Goal: Navigation & Orientation: Find specific page/section

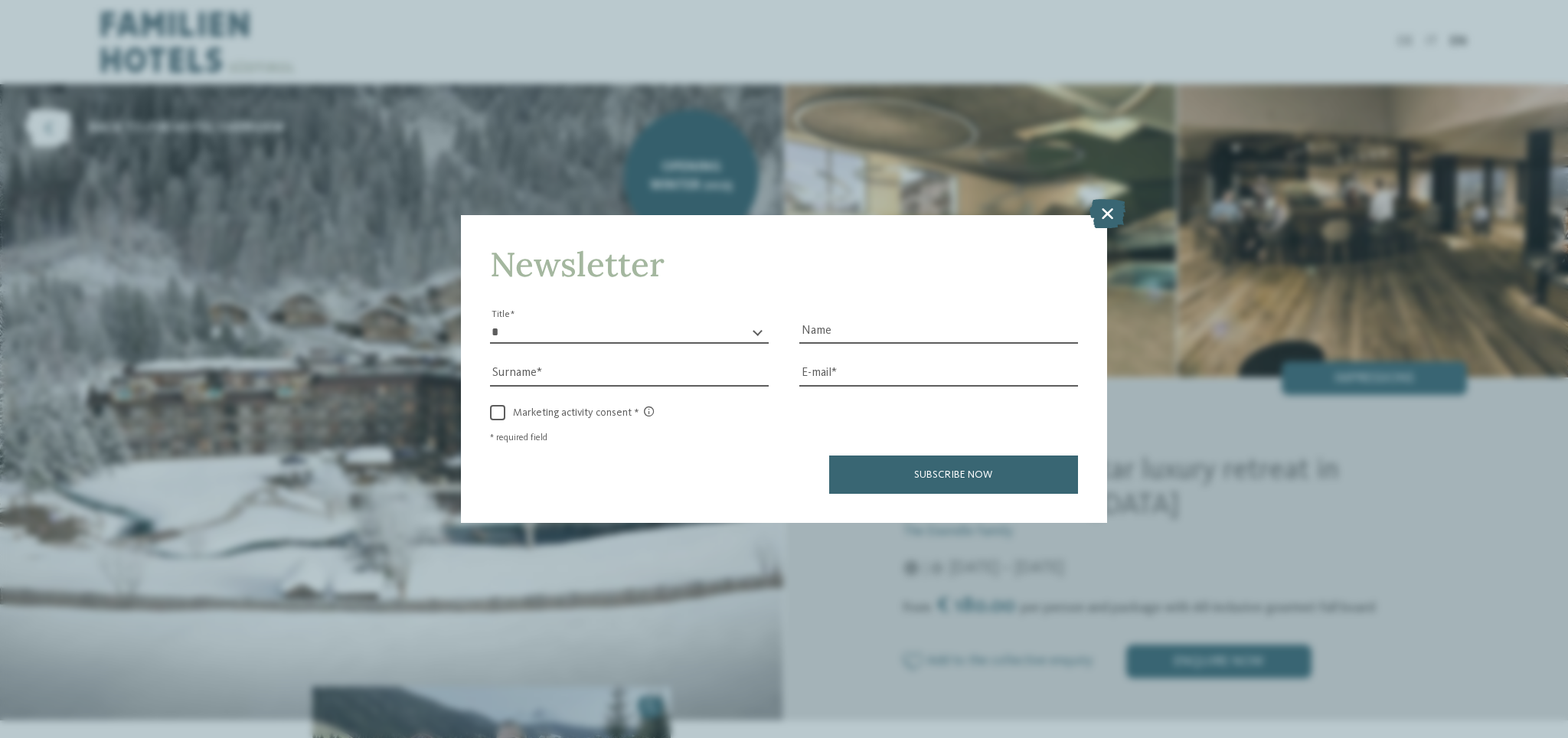
click at [1111, 207] on icon at bounding box center [1107, 213] width 36 height 29
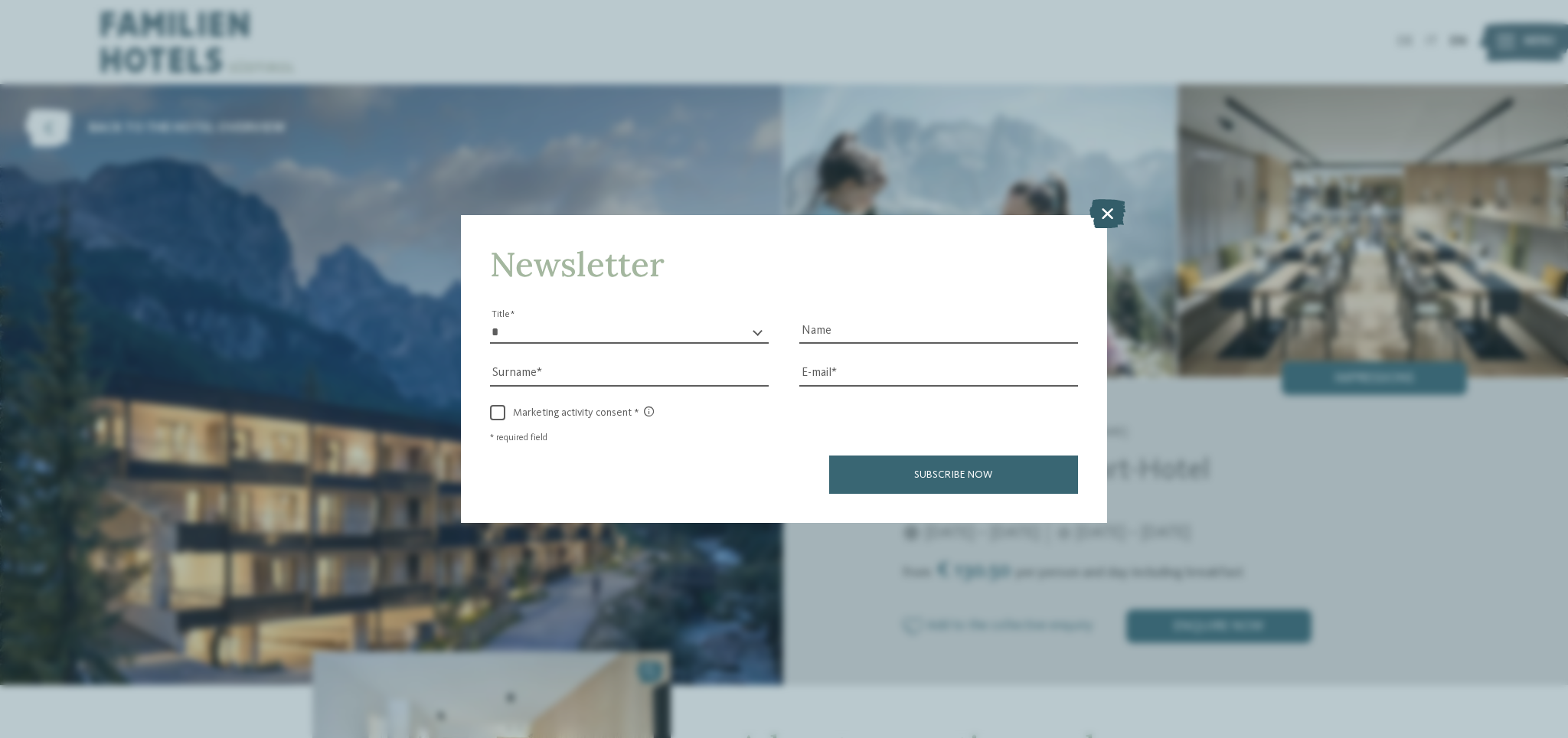
click at [1101, 211] on icon at bounding box center [1107, 213] width 36 height 29
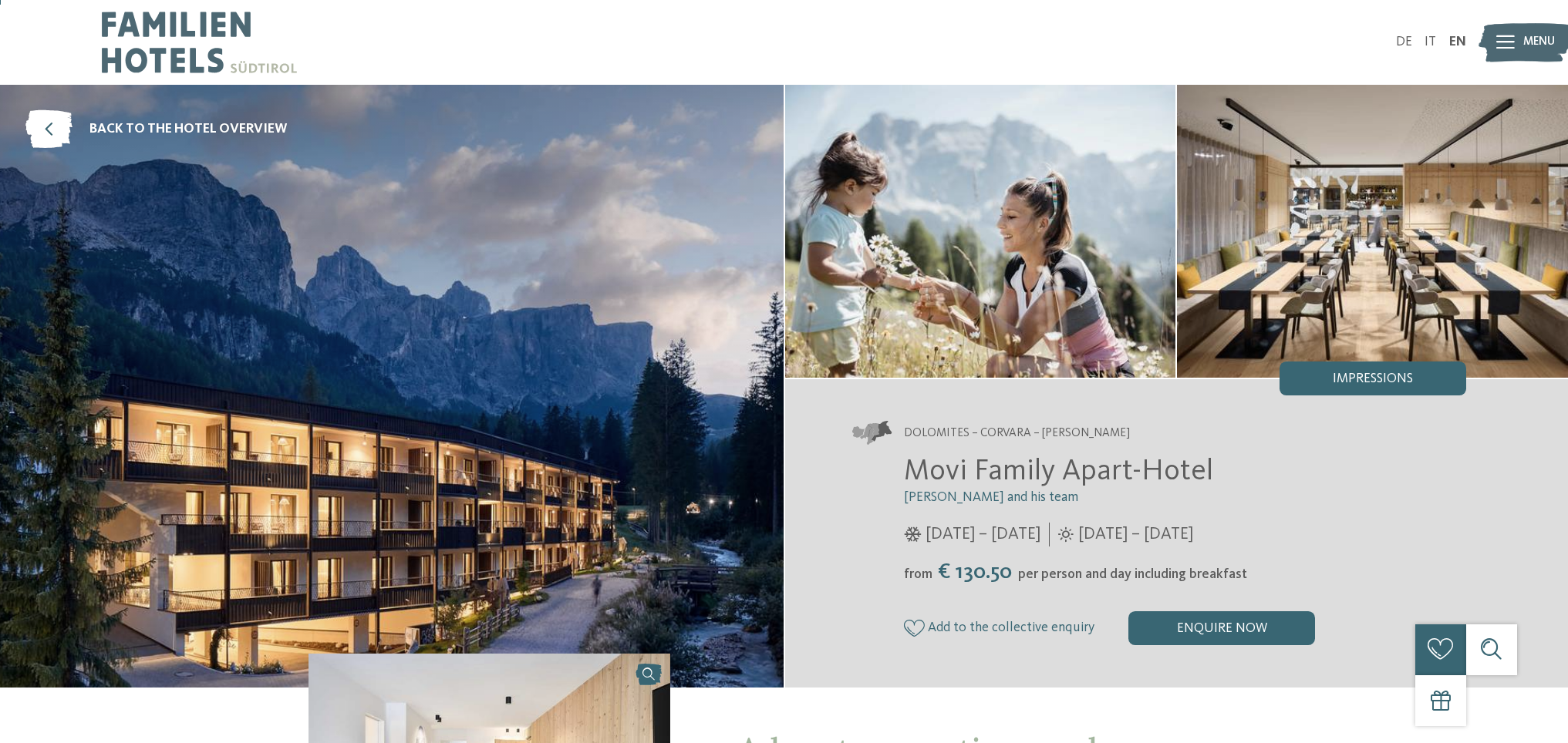
scroll to position [3, 0]
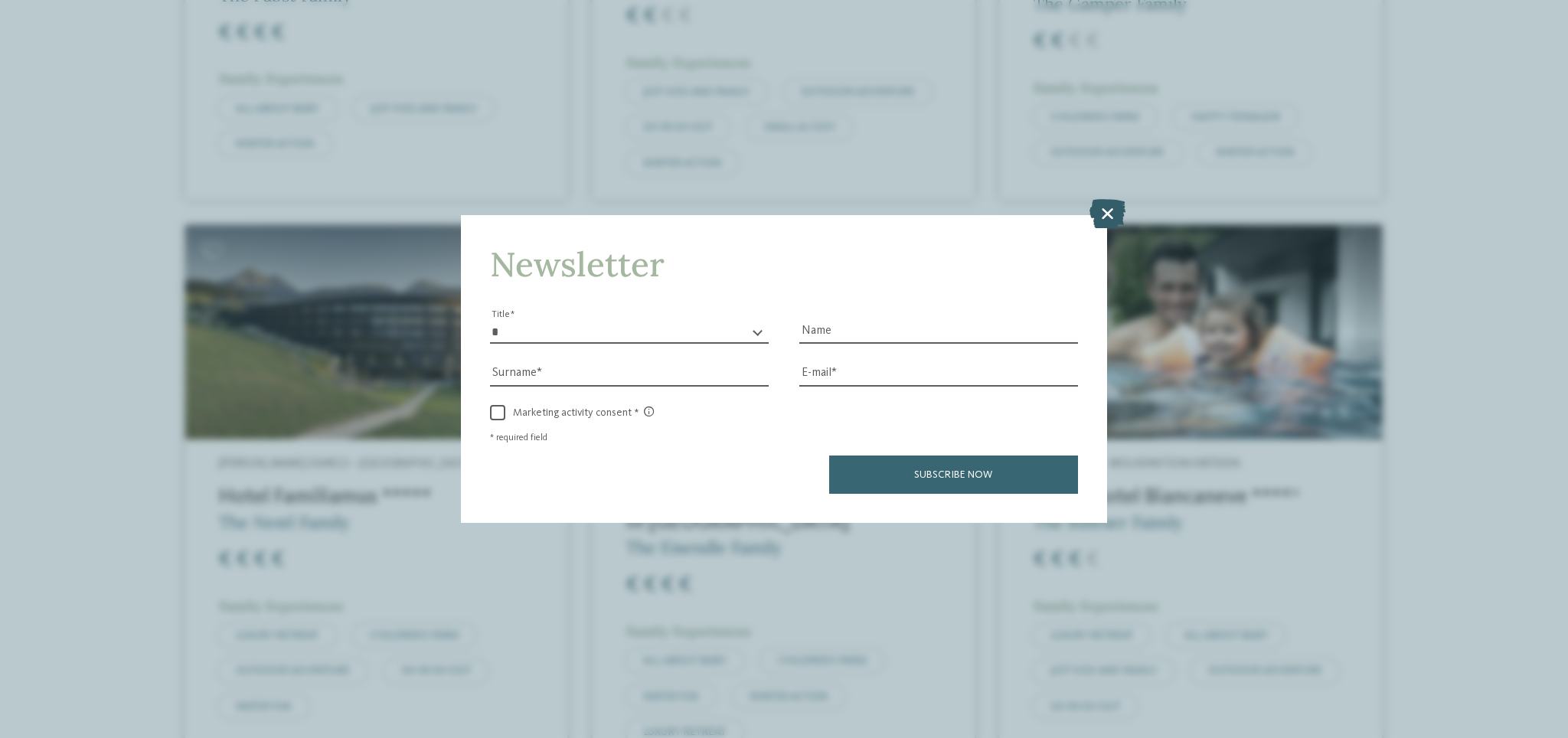
click at [1109, 220] on icon at bounding box center [1107, 213] width 36 height 29
